Goal: Obtain resource: Download file/media

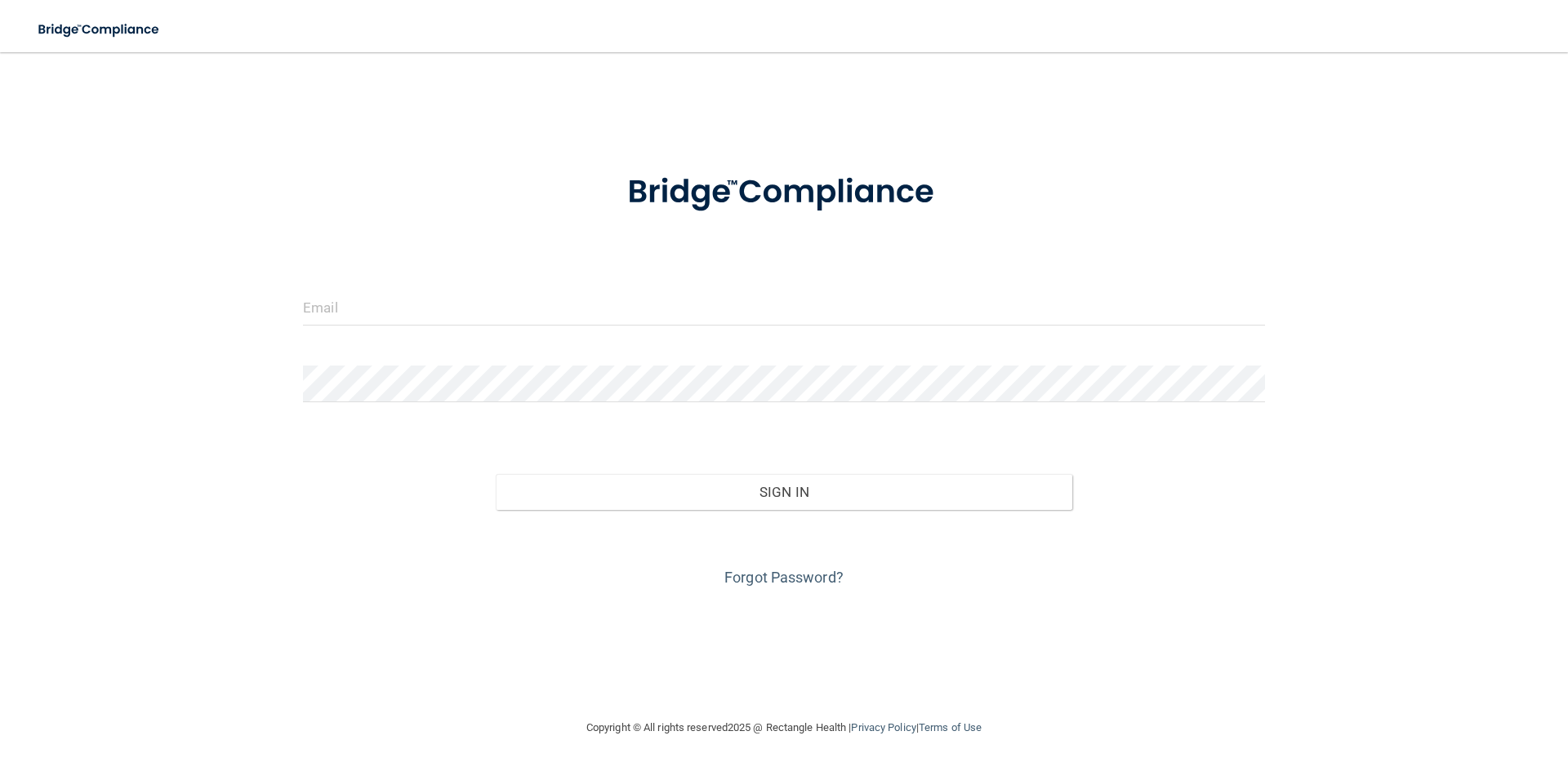
click at [414, 288] on form "Invalid email/password. You don't have permission to access that page. Sign In …" at bounding box center [784, 370] width 962 height 441
click at [413, 301] on input "email" at bounding box center [784, 307] width 962 height 37
type input "n"
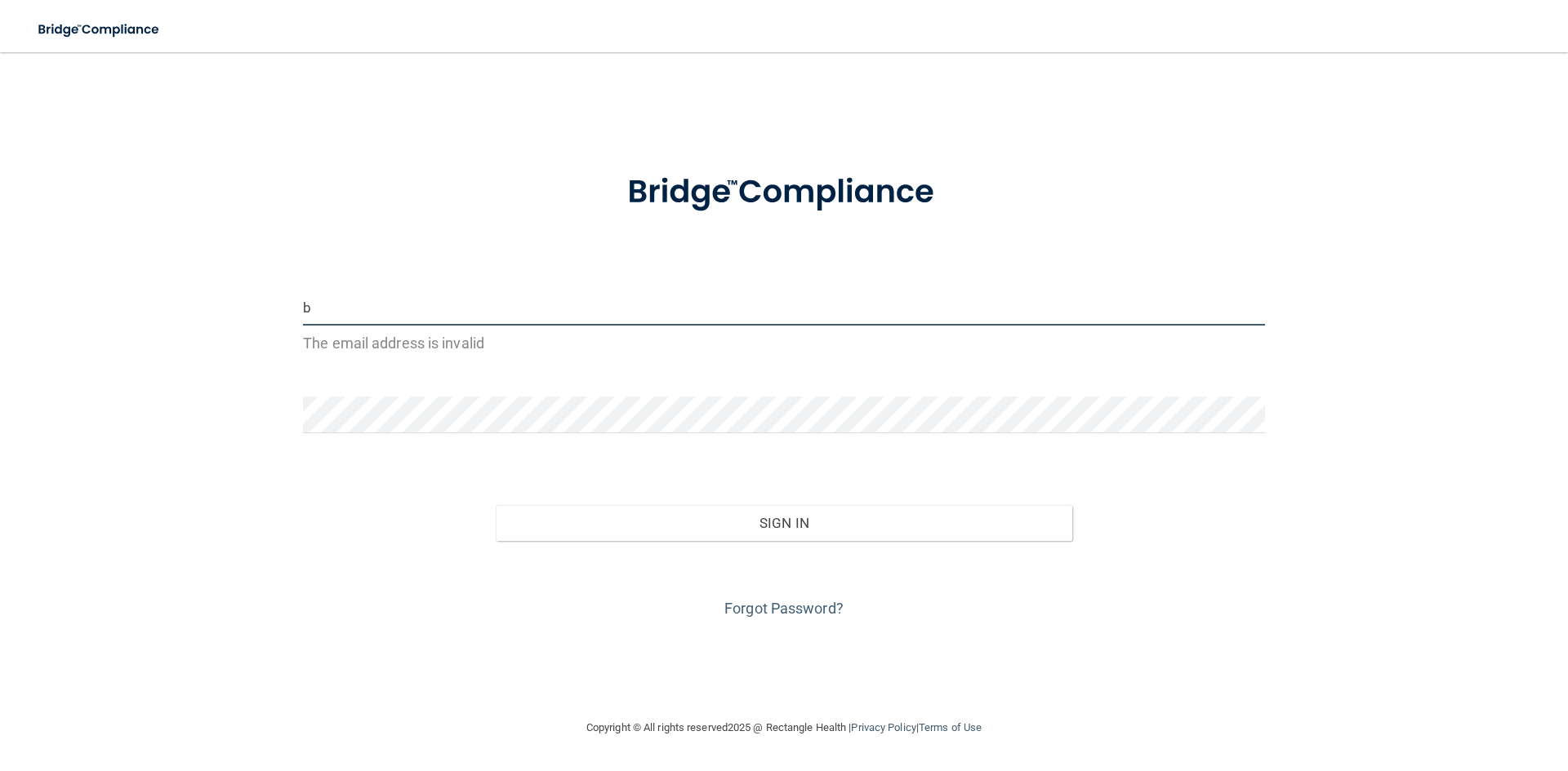
type input "[EMAIL_ADDRESS][DOMAIN_NAME]"
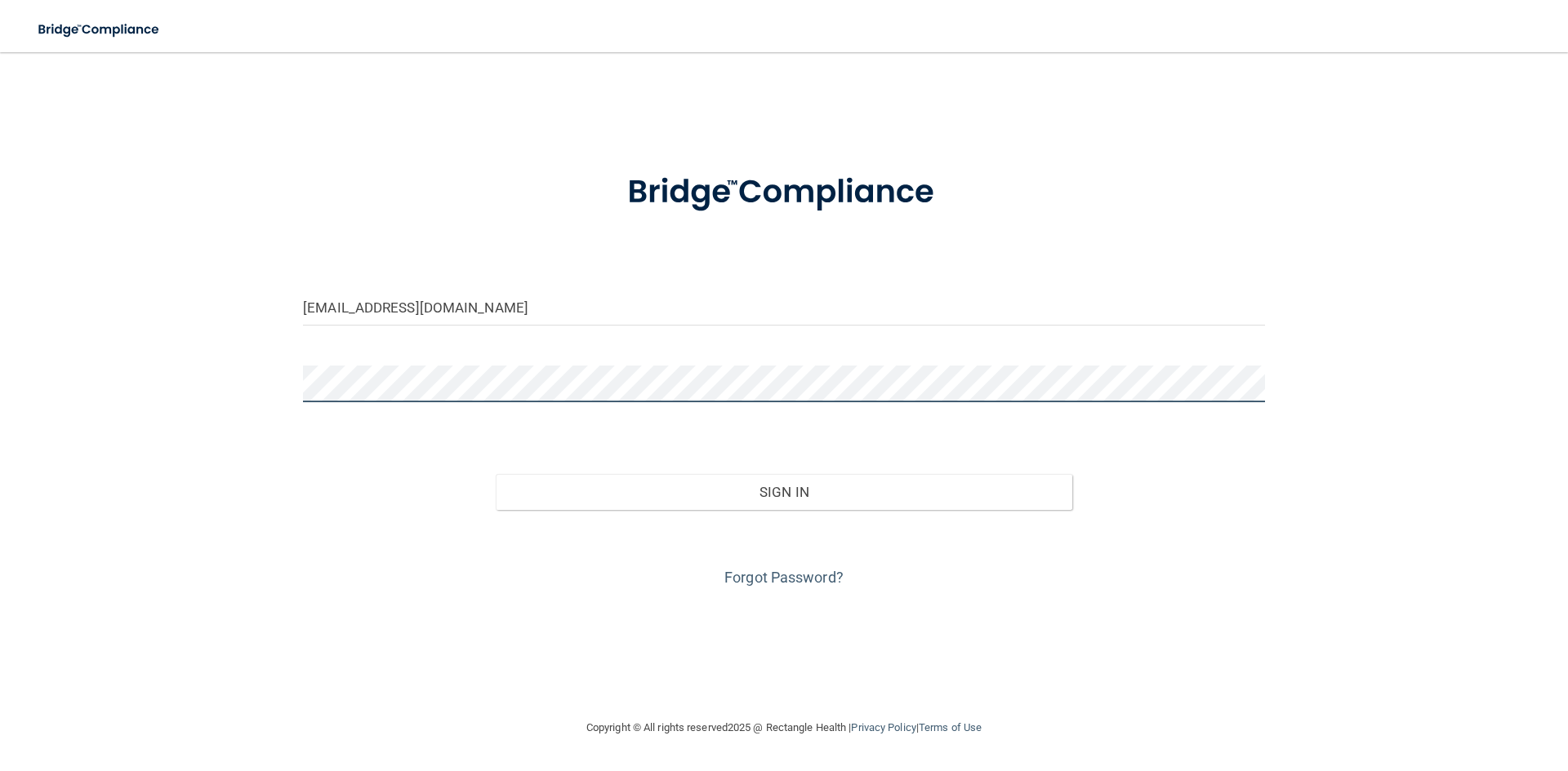
click at [496, 474] on button "Sign In" at bounding box center [784, 492] width 577 height 36
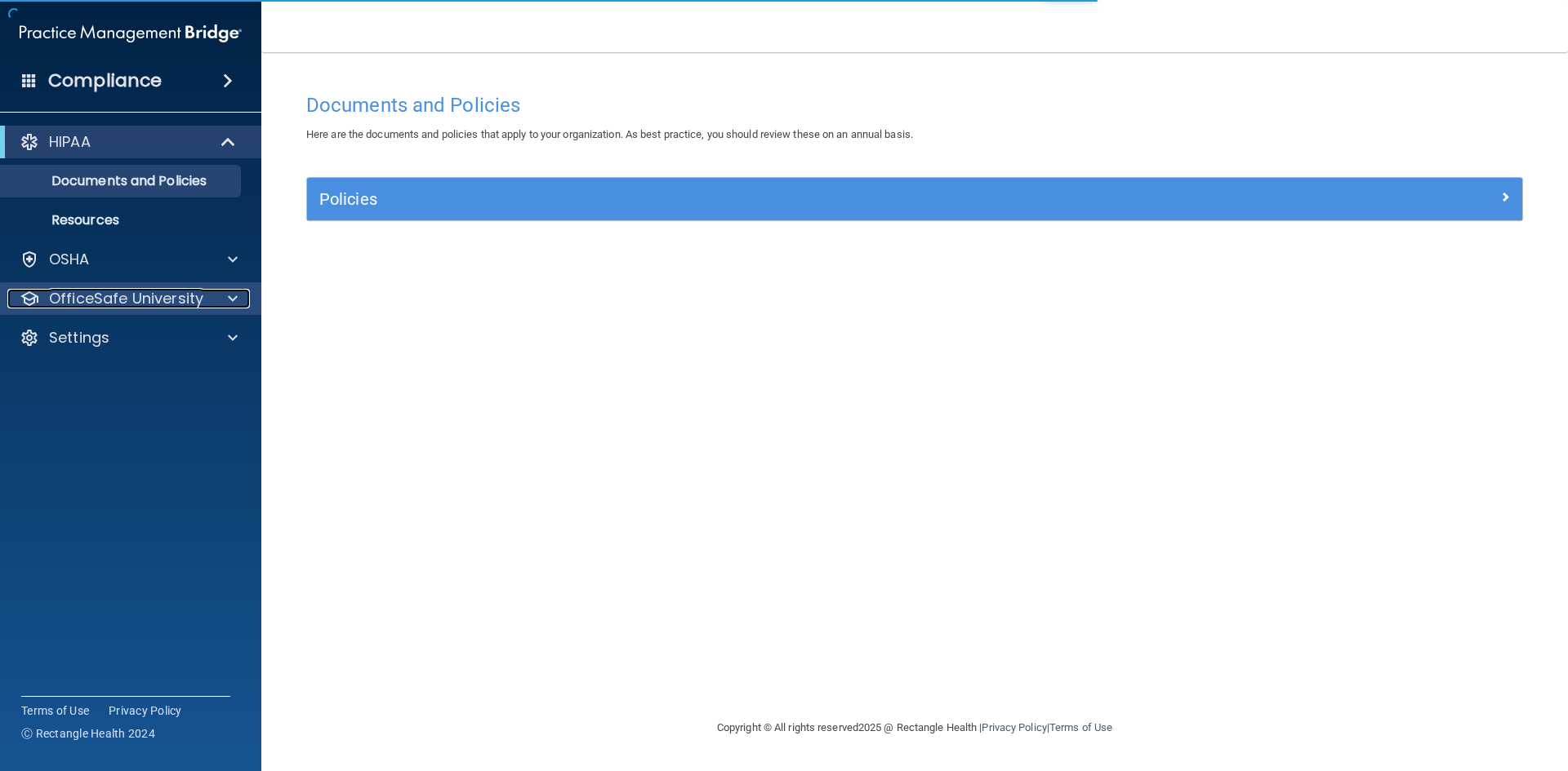
click at [156, 289] on p "OfficeSafe University" at bounding box center [126, 299] width 155 height 20
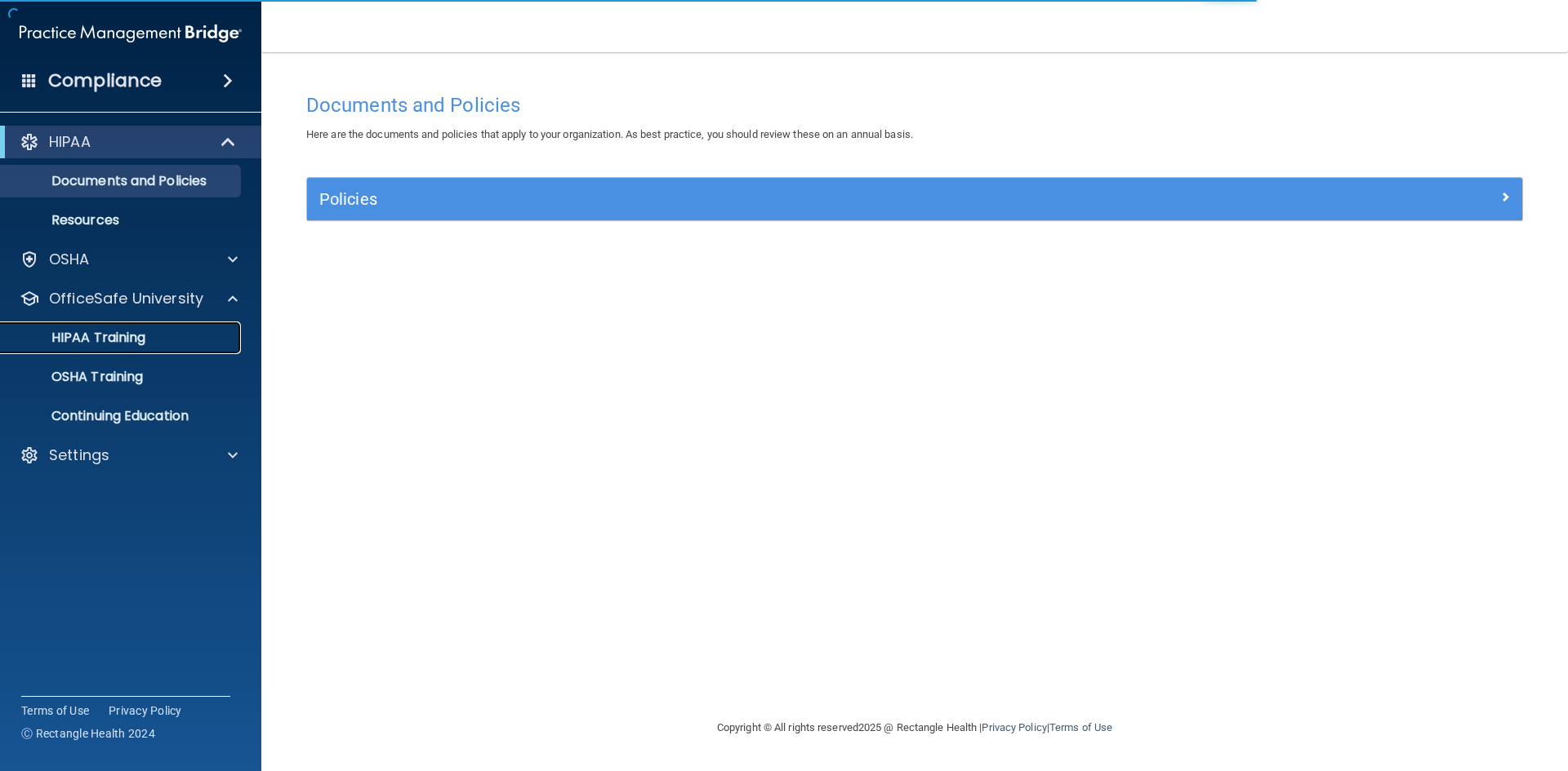
click at [130, 336] on p "HIPAA Training" at bounding box center [78, 338] width 135 height 16
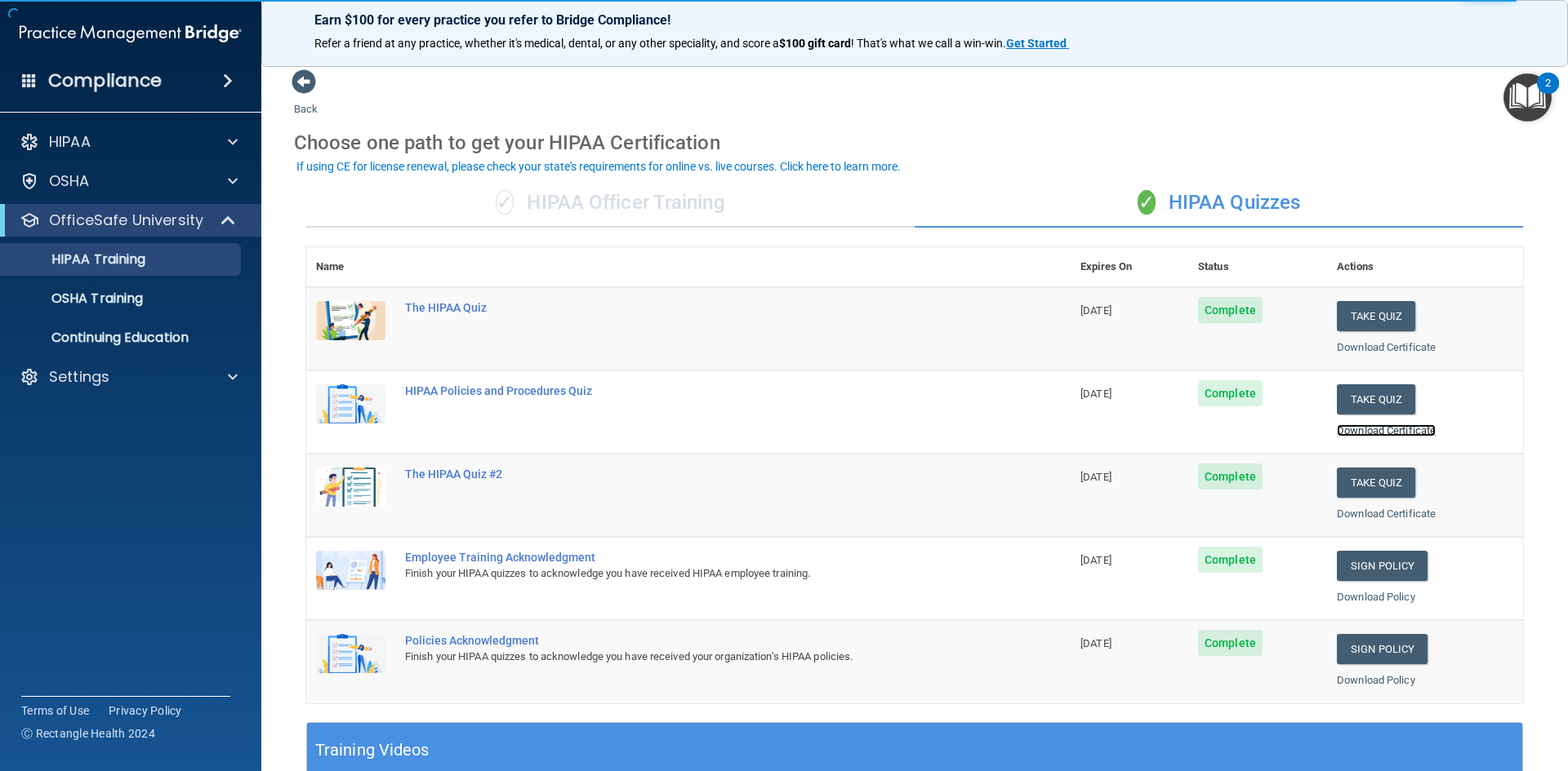
click at [1352, 433] on link "Download Certificate" at bounding box center [1387, 431] width 98 height 12
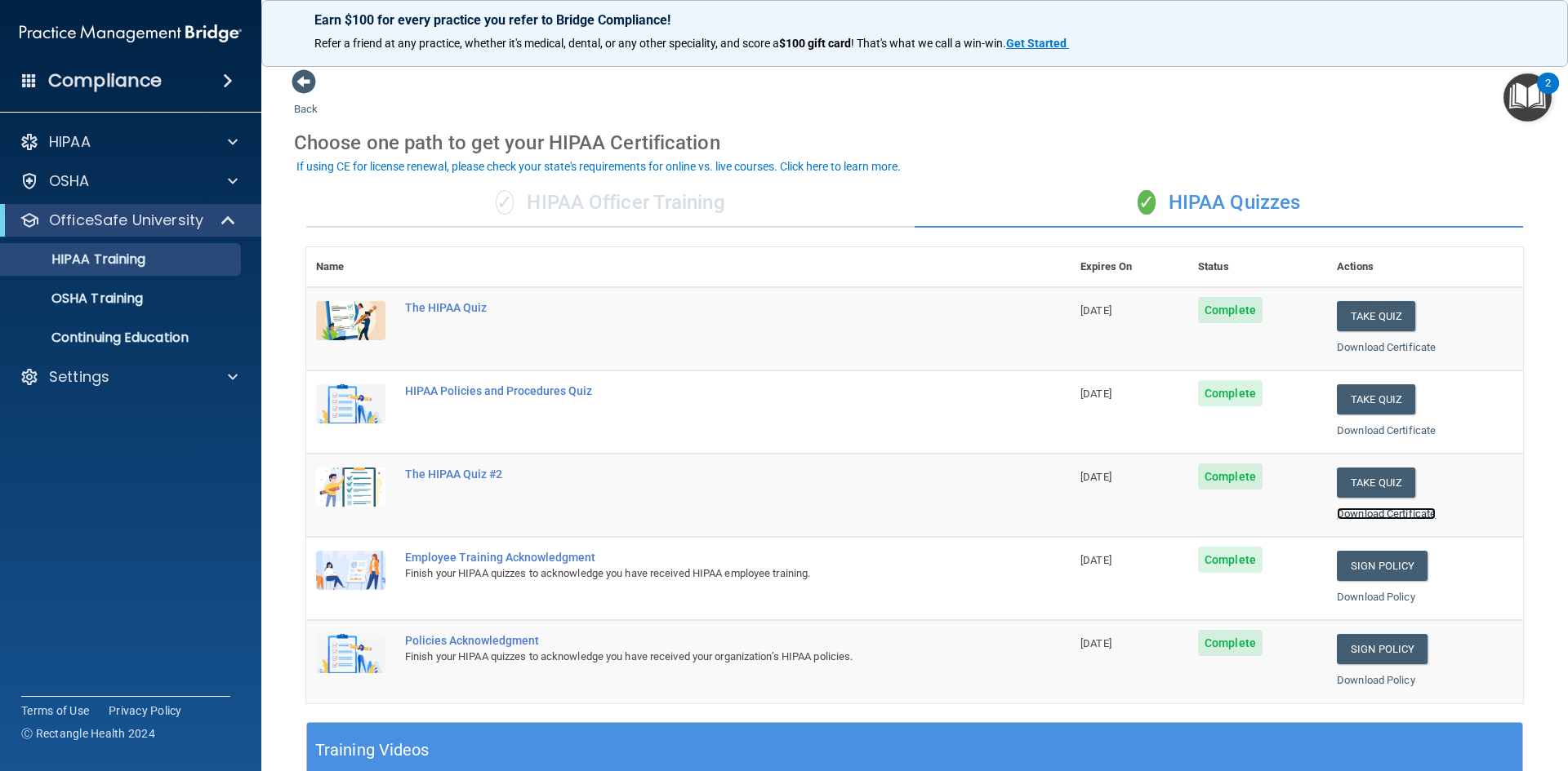
click at [1354, 514] on link "Download Certificate" at bounding box center [1387, 514] width 98 height 12
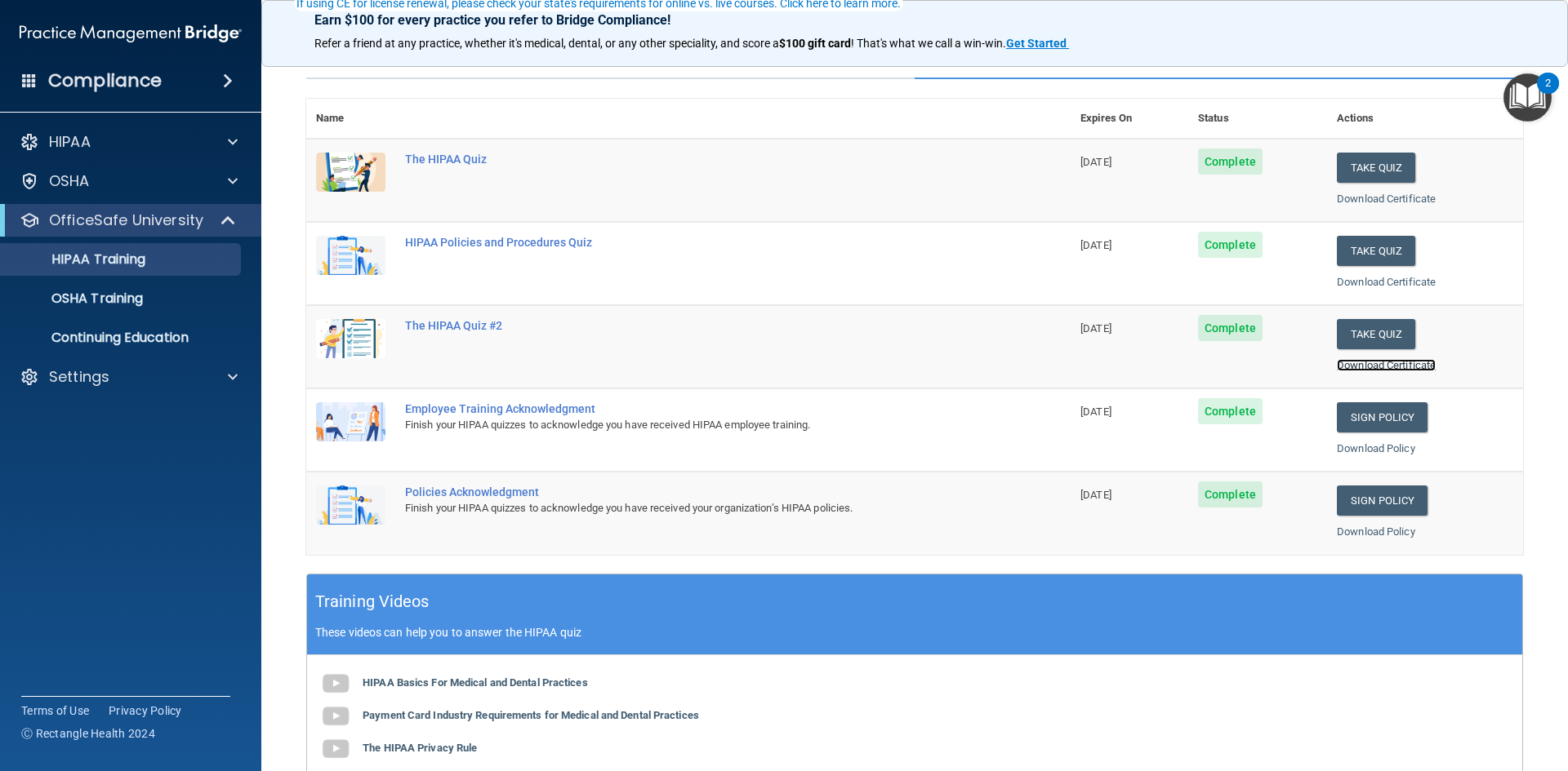
scroll to position [163, 0]
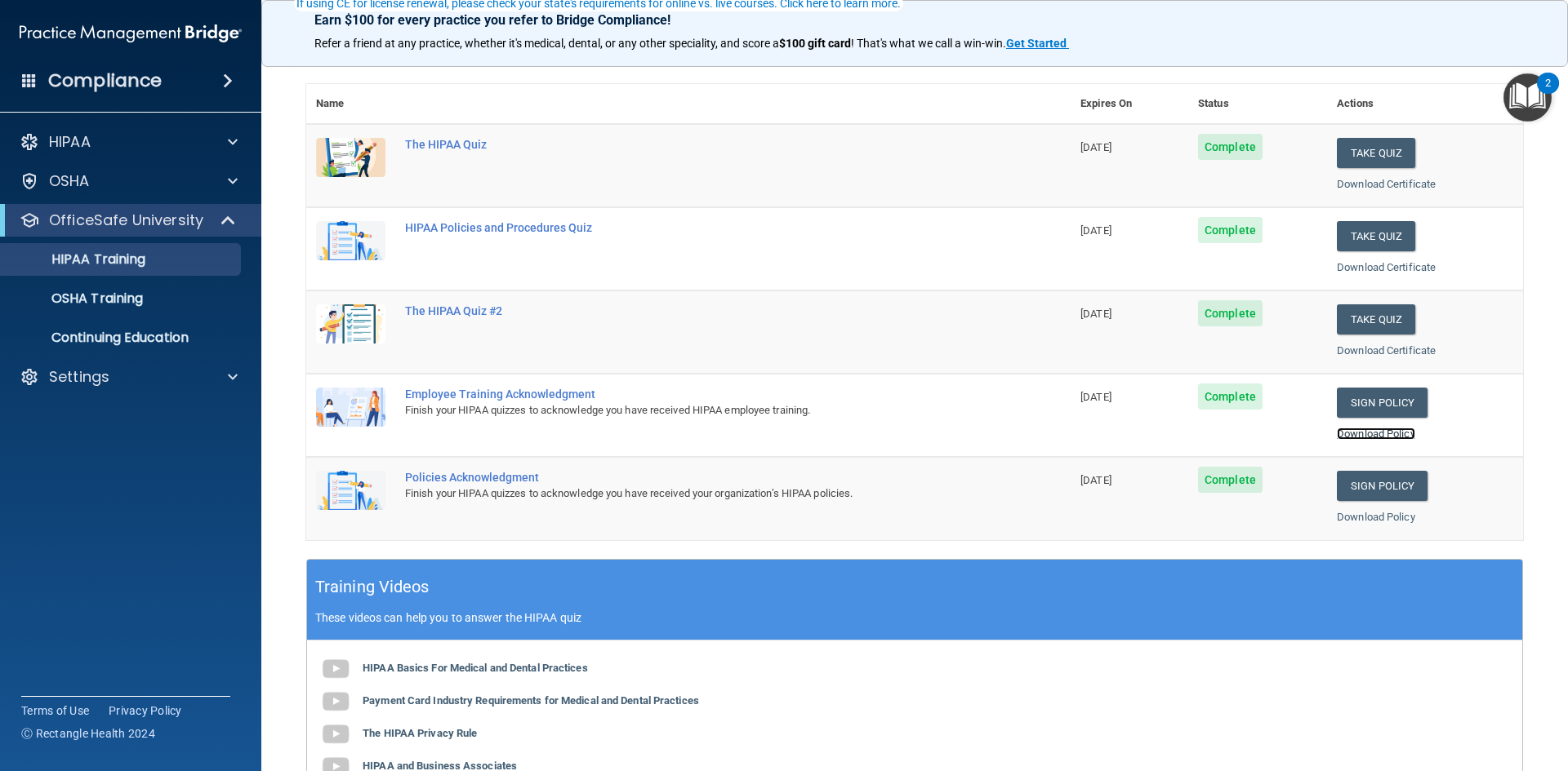
click at [1348, 437] on link "Download Policy" at bounding box center [1376, 433] width 79 height 12
click at [1361, 518] on link "Download Policy" at bounding box center [1376, 517] width 79 height 12
click at [136, 295] on p "OSHA Training" at bounding box center [76, 299] width 132 height 16
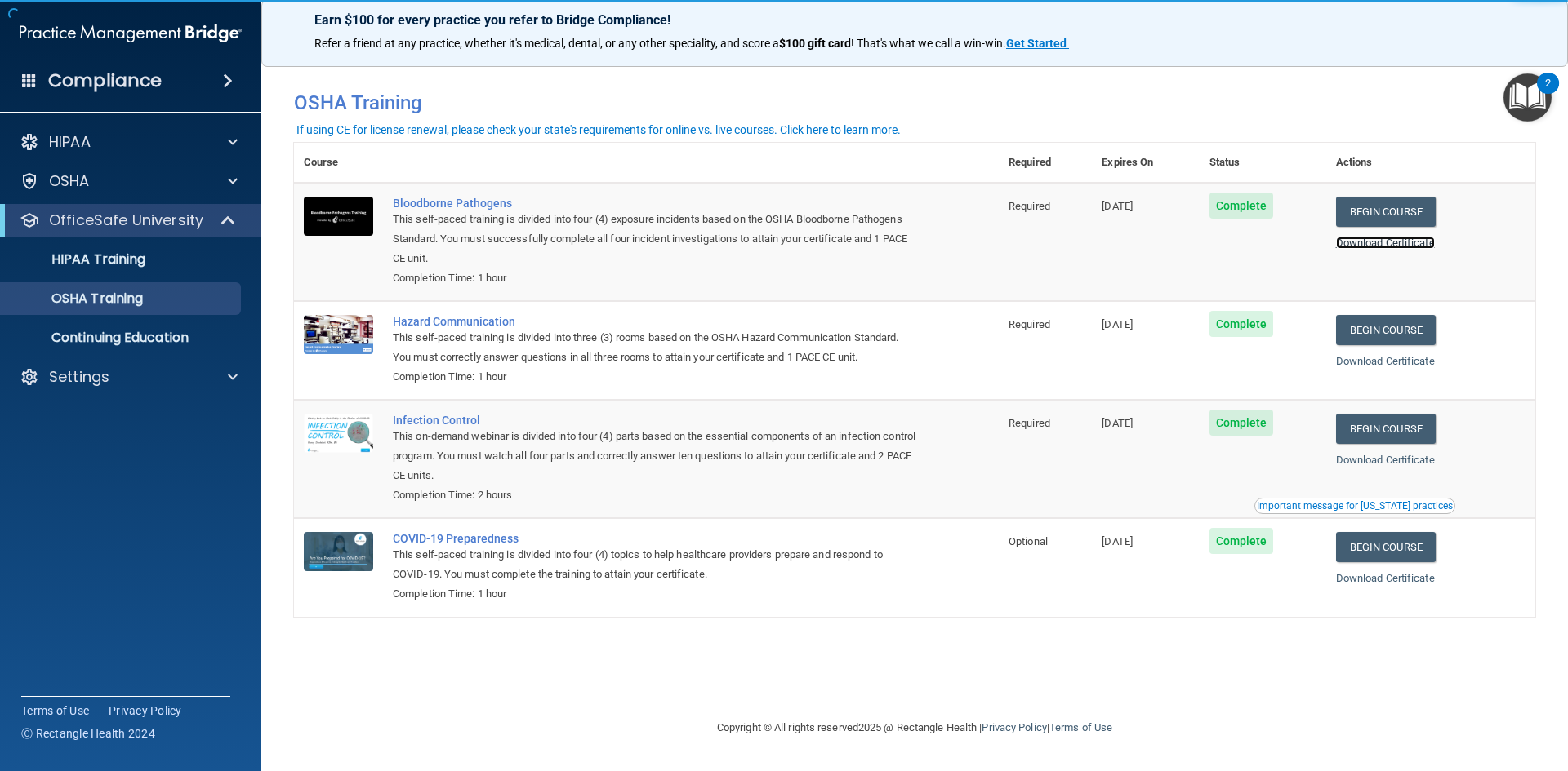
click at [1429, 243] on link "Download Certificate" at bounding box center [1386, 243] width 98 height 12
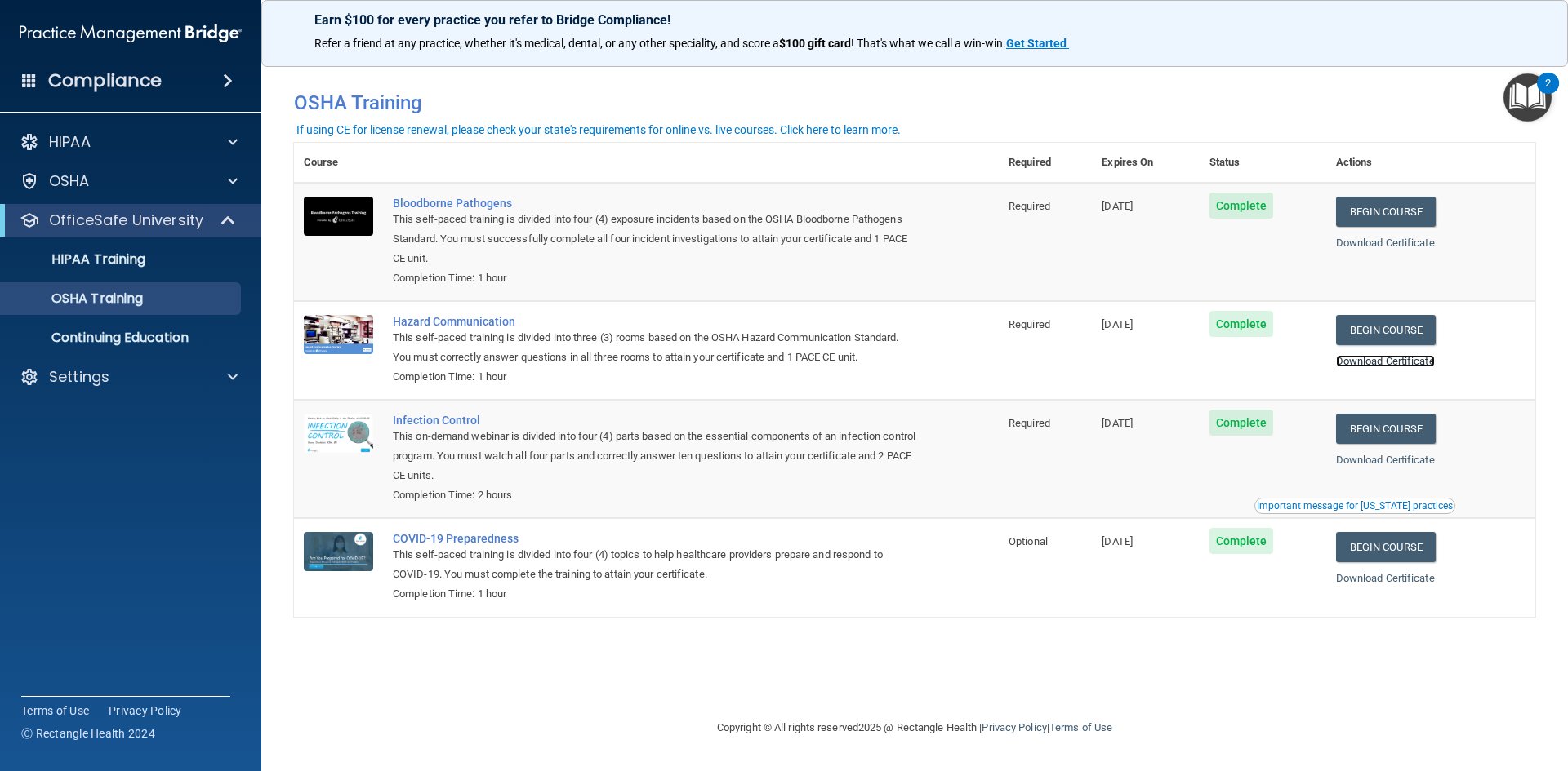
click at [1411, 365] on link "Download Certificate" at bounding box center [1386, 361] width 98 height 12
click at [1380, 464] on link "Download Certificate" at bounding box center [1386, 460] width 98 height 12
click at [1393, 582] on link "Download Certificate" at bounding box center [1386, 578] width 98 height 12
click at [230, 357] on div "HIPAA Documents and Policies Report an Incident Business Associates Emergency P…" at bounding box center [130, 262] width 262 height 288
click at [230, 371] on span at bounding box center [232, 376] width 10 height 20
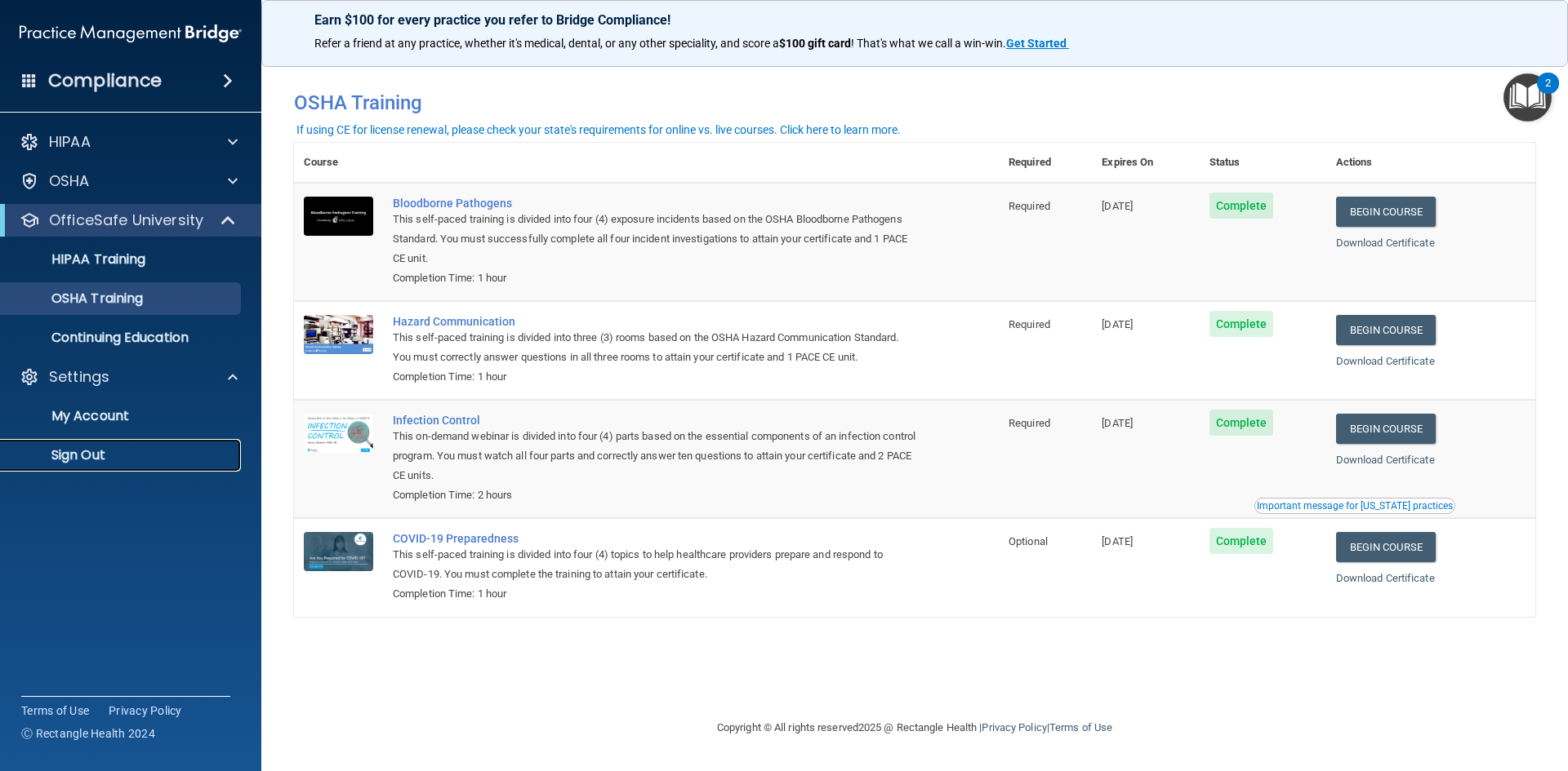
click at [99, 455] on p "Sign Out" at bounding box center [122, 455] width 223 height 16
